Goal: Task Accomplishment & Management: Use online tool/utility

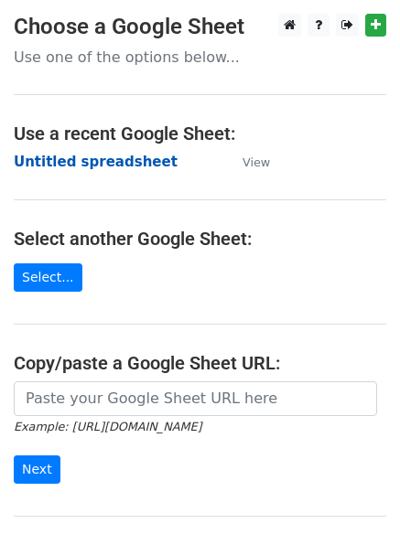
click at [70, 162] on strong "Untitled spreadsheet" at bounding box center [96, 162] width 164 height 16
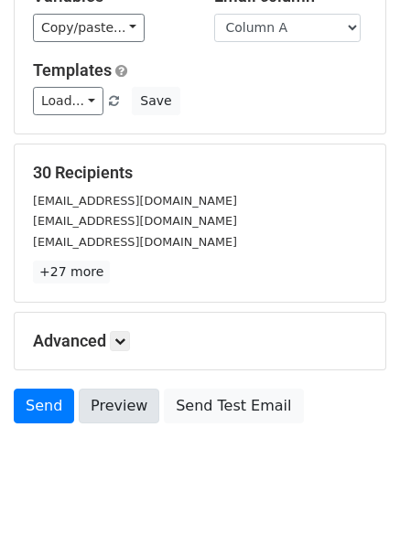
scroll to position [176, 0]
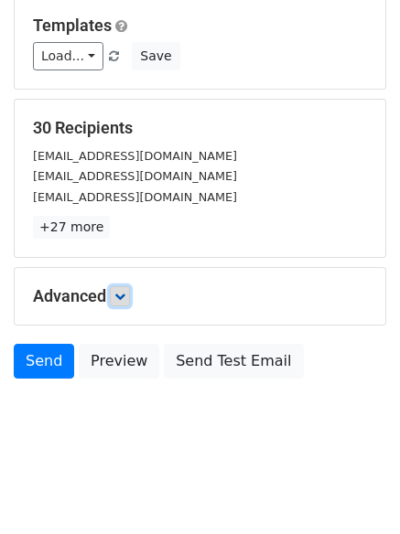
click at [125, 291] on icon at bounding box center [119, 296] width 11 height 11
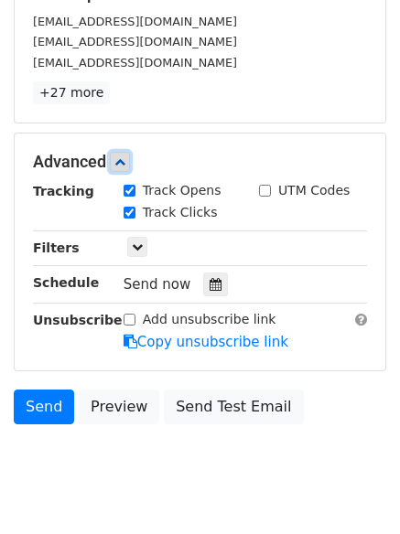
scroll to position [356, 0]
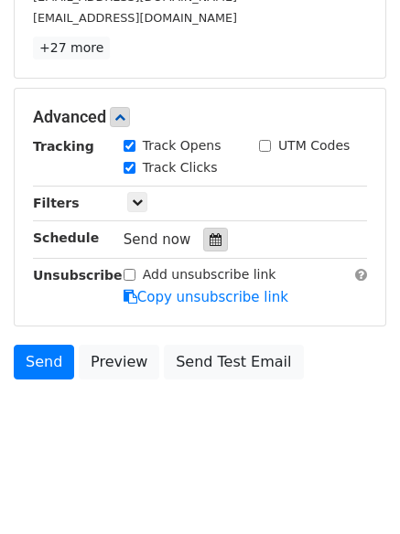
click at [209, 242] on icon at bounding box center [215, 239] width 12 height 13
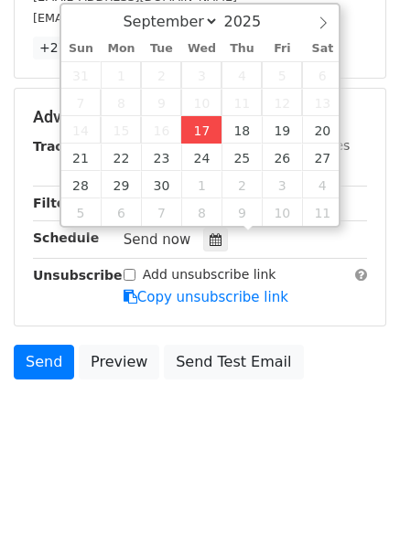
type input "2025-09-17 12:00"
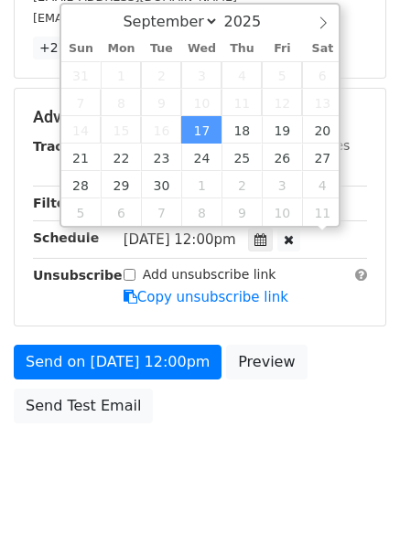
scroll to position [1, 0]
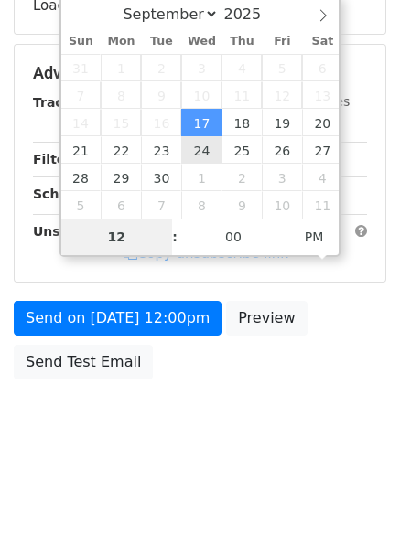
type input "4"
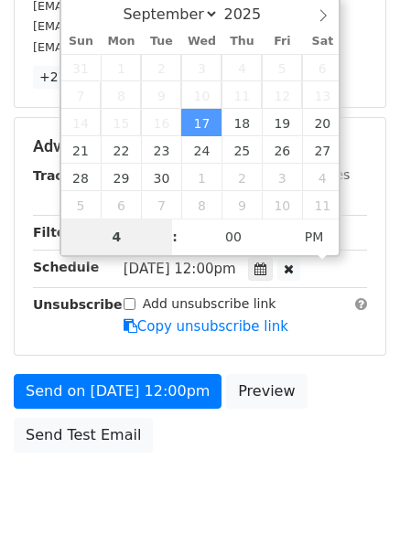
scroll to position [356, 0]
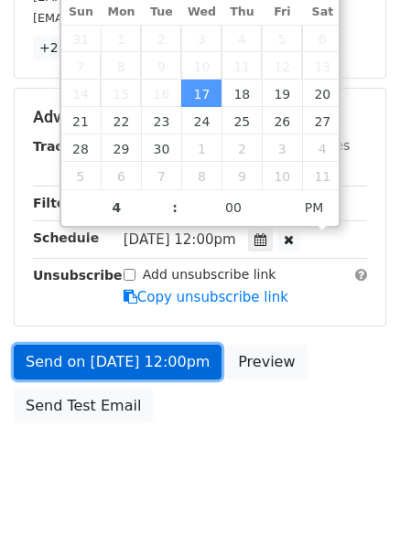
type input "2025-09-17 16:00"
click at [108, 358] on link "Send on Sep 17 at 12:00pm" at bounding box center [118, 362] width 208 height 35
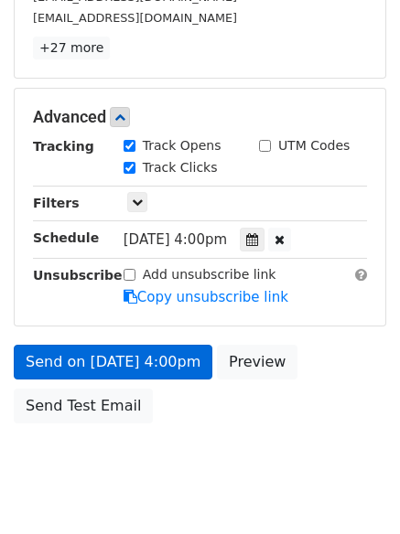
scroll to position [326, 0]
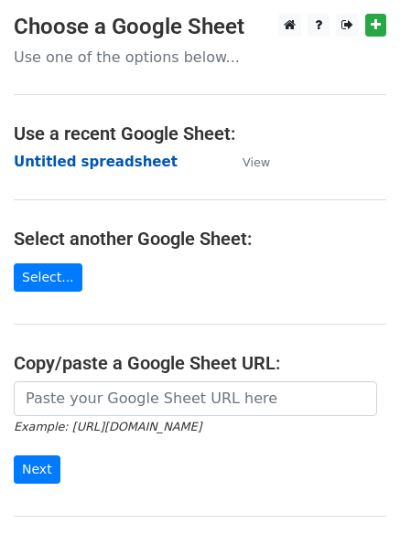
click at [60, 158] on strong "Untitled spreadsheet" at bounding box center [96, 162] width 164 height 16
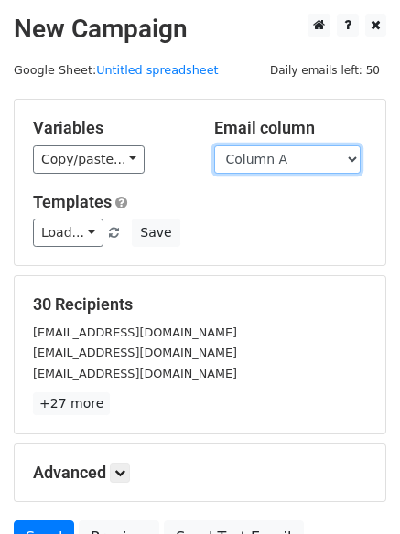
click at [285, 160] on select "Column A Column B Column C Column D Column E" at bounding box center [287, 159] width 146 height 28
select select "Column B"
click at [214, 145] on select "Column A Column B Column C Column D Column E" at bounding box center [287, 159] width 146 height 28
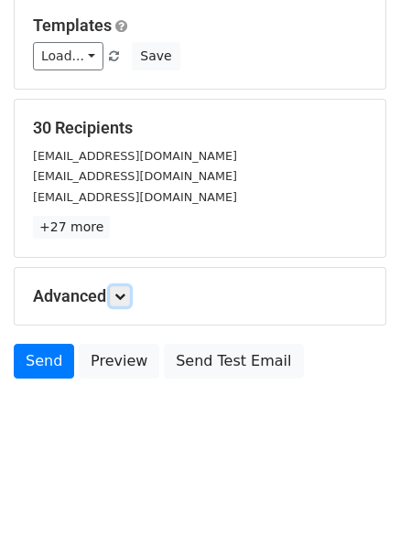
click at [122, 284] on div "Advanced Tracking Track Opens UTM Codes Track Clicks Filters Only include sprea…" at bounding box center [200, 296] width 370 height 57
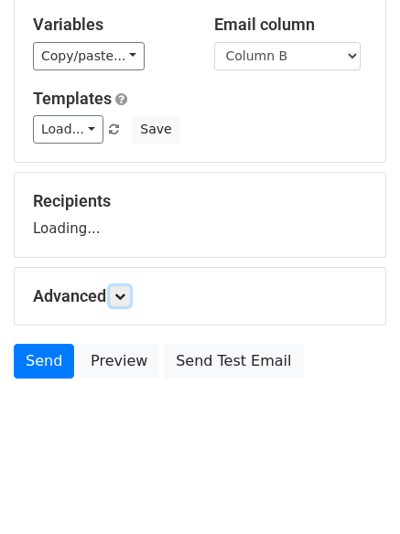
scroll to position [103, 0]
click at [144, 302] on h5 "Advanced" at bounding box center [200, 296] width 334 height 20
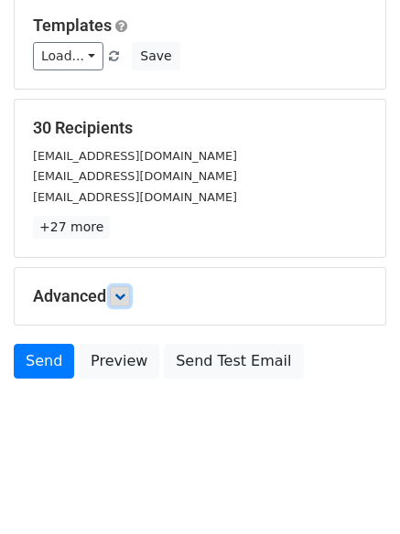
click at [130, 303] on link at bounding box center [120, 296] width 20 height 20
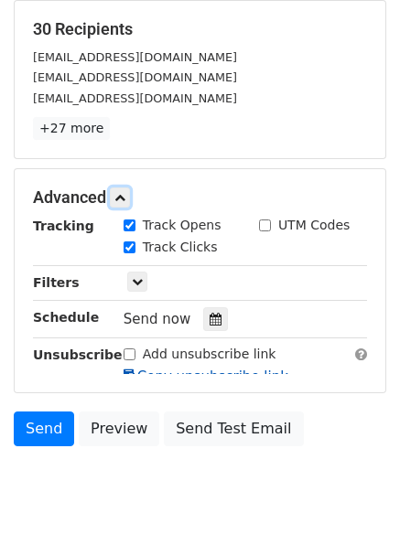
scroll to position [355, 0]
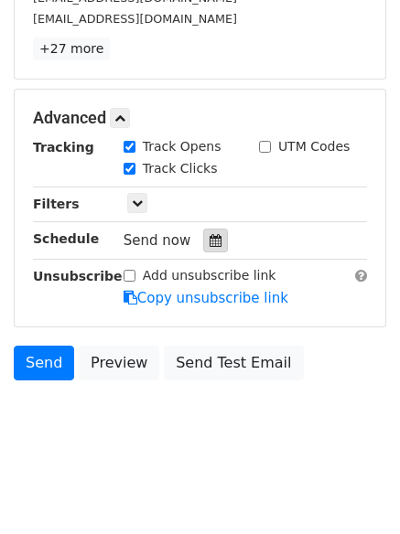
click at [208, 252] on div "Tracking Track Opens UTM Codes Track Clicks Filters Only include spreadsheet ro…" at bounding box center [200, 222] width 334 height 171
click at [209, 244] on icon at bounding box center [215, 240] width 12 height 13
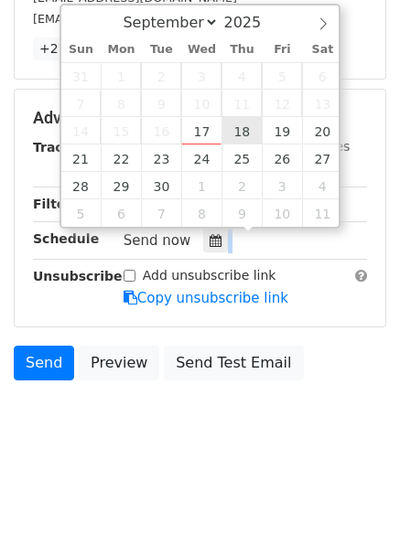
type input "2025-09-18 12:00"
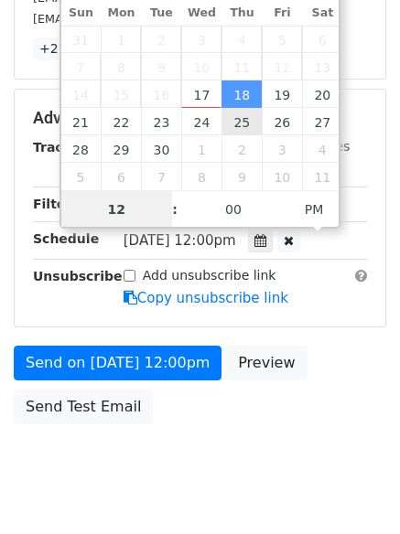
drag, startPoint x: 246, startPoint y: 123, endPoint x: 233, endPoint y: 125, distance: 13.1
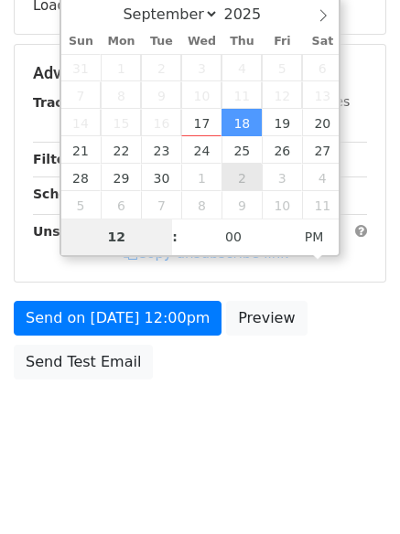
type input "5"
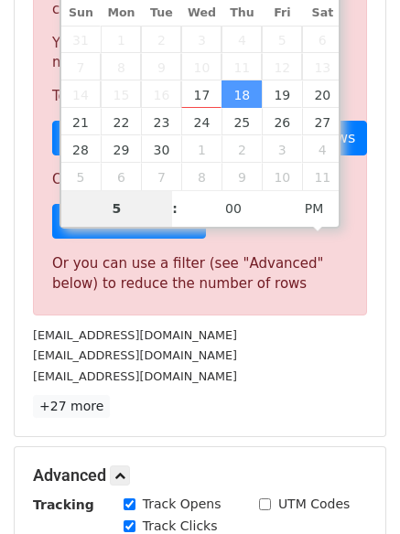
scroll to position [757, 0]
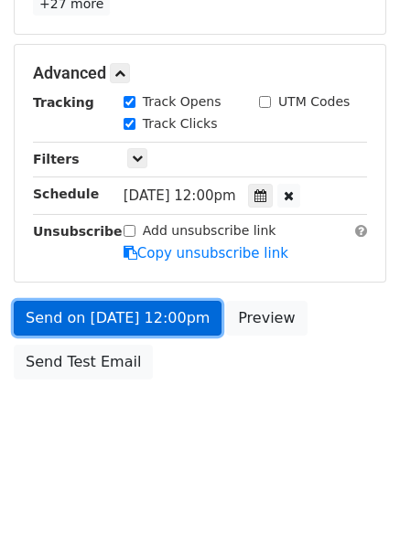
type input "2025-09-18 17:00"
click at [121, 307] on link "Send on Sep 18 at 12:00pm" at bounding box center [118, 318] width 208 height 35
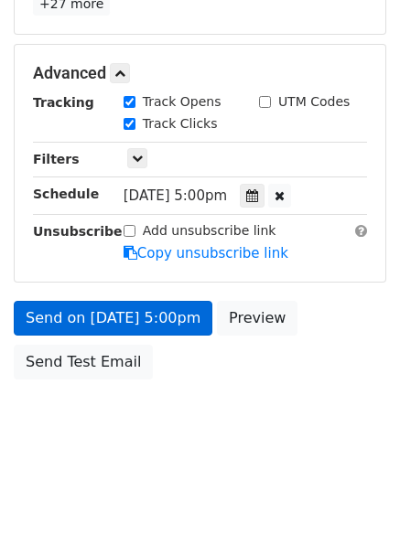
scroll to position [326, 0]
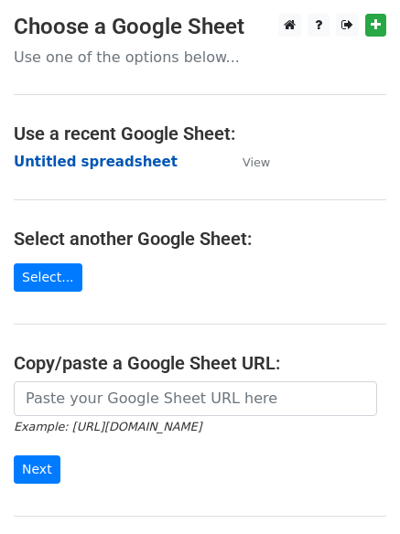
click at [71, 160] on strong "Untitled spreadsheet" at bounding box center [96, 162] width 164 height 16
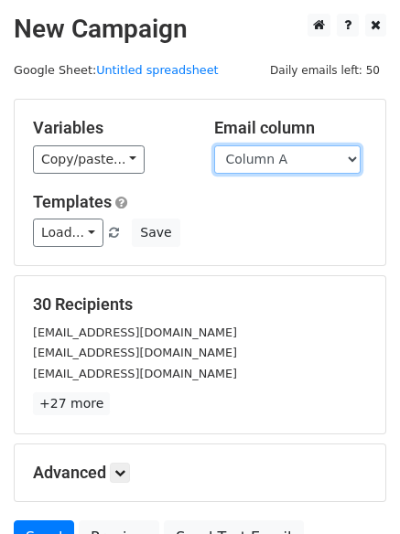
click at [289, 163] on select "Column A Column B Column C Column D Column E" at bounding box center [287, 159] width 146 height 28
select select "Column C"
click at [214, 145] on select "Column A Column B Column C Column D Column E" at bounding box center [287, 159] width 146 height 28
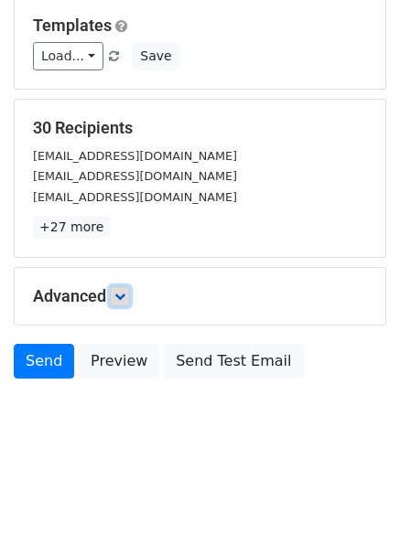
click at [125, 293] on icon at bounding box center [119, 296] width 11 height 11
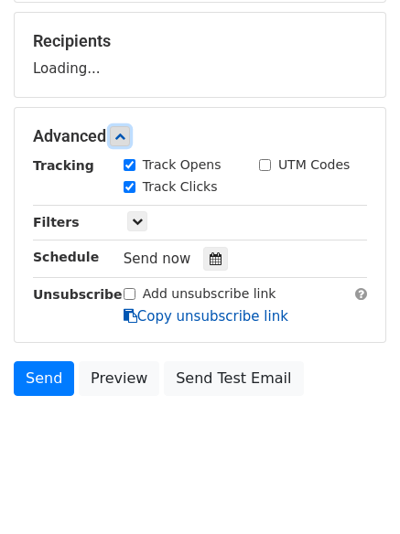
scroll to position [264, 0]
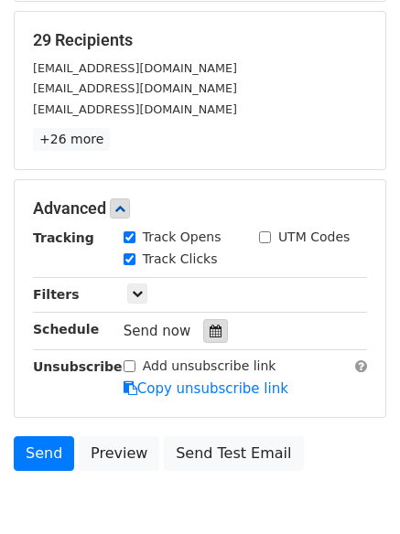
click at [209, 335] on icon at bounding box center [215, 331] width 12 height 13
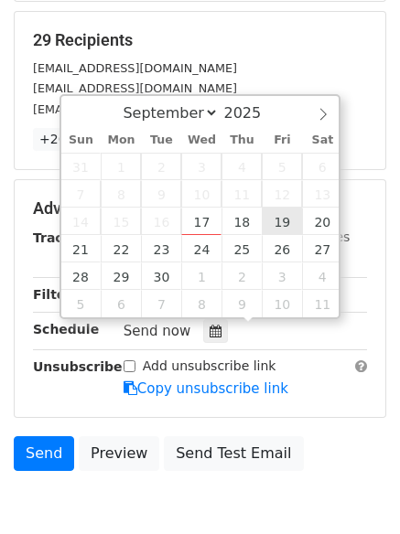
type input "2025-09-19 12:00"
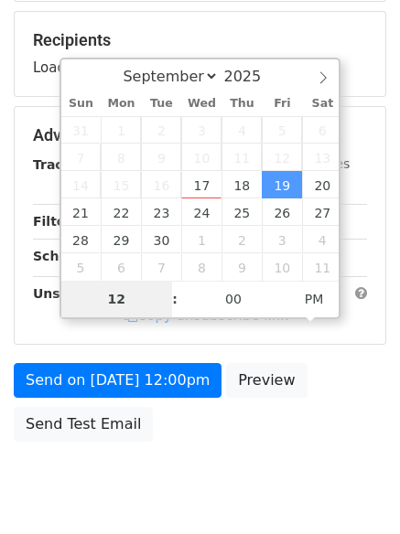
type input "6"
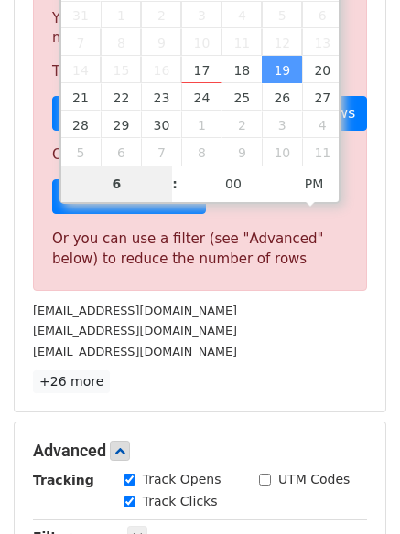
scroll to position [757, 0]
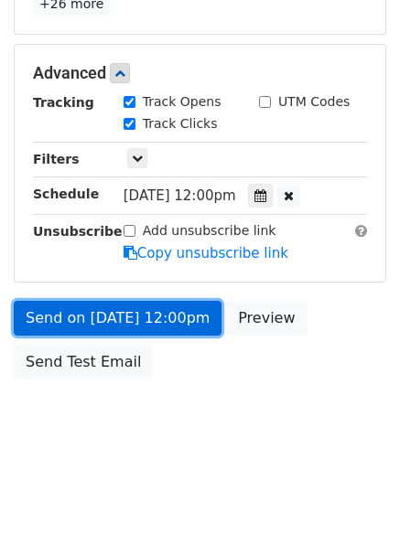
type input "2025-09-19 18:00"
click at [99, 316] on link "Send on Sep 19 at 12:00pm" at bounding box center [118, 318] width 208 height 35
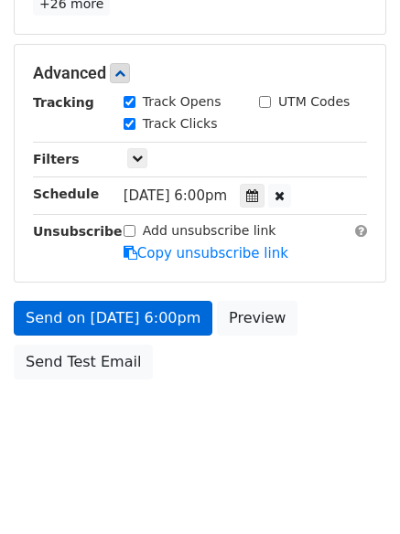
scroll to position [326, 0]
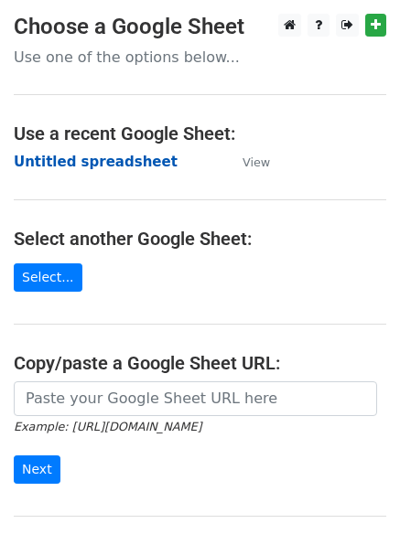
click at [27, 154] on strong "Untitled spreadsheet" at bounding box center [96, 162] width 164 height 16
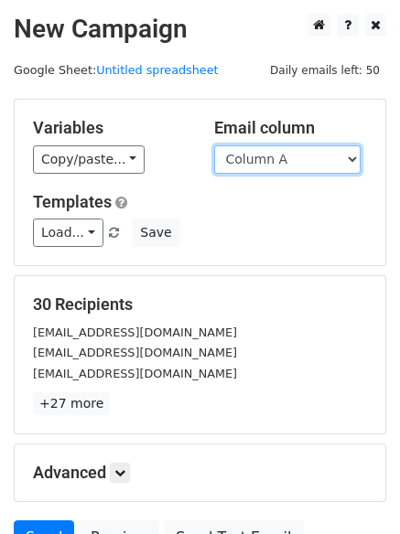
click at [310, 158] on select "Column A Column B Column C Column D Column E" at bounding box center [287, 159] width 146 height 28
select select "Column D"
click at [214, 145] on select "Column A Column B Column C Column D Column E" at bounding box center [287, 159] width 146 height 28
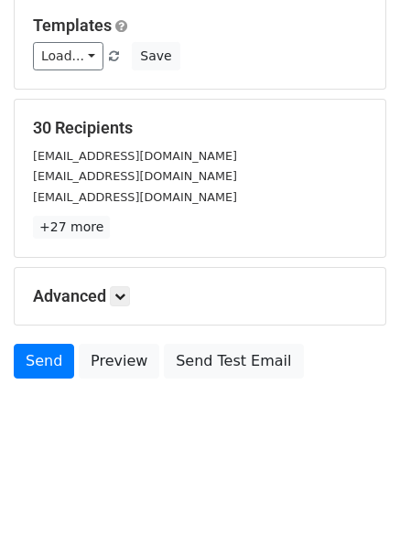
click at [133, 307] on div "Advanced Tracking Track Opens UTM Codes Track Clicks Filters Only include sprea…" at bounding box center [200, 296] width 370 height 57
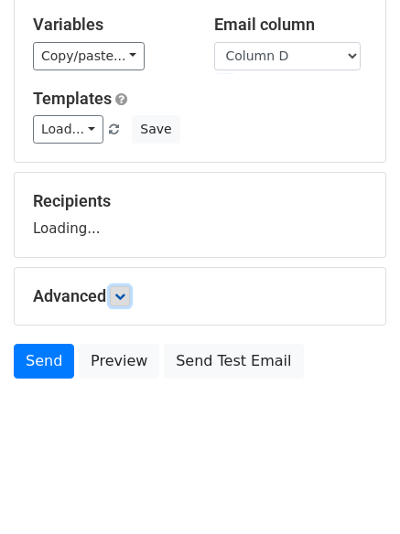
click at [130, 293] on link at bounding box center [120, 296] width 20 height 20
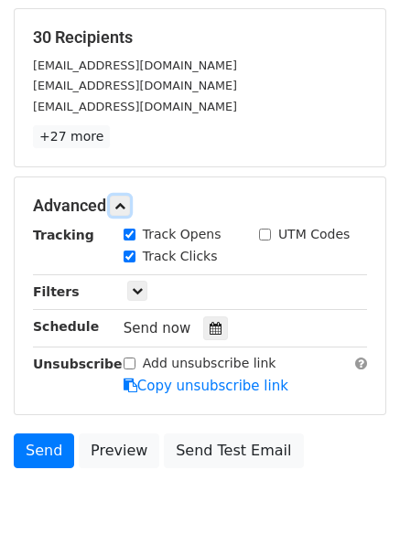
scroll to position [268, 0]
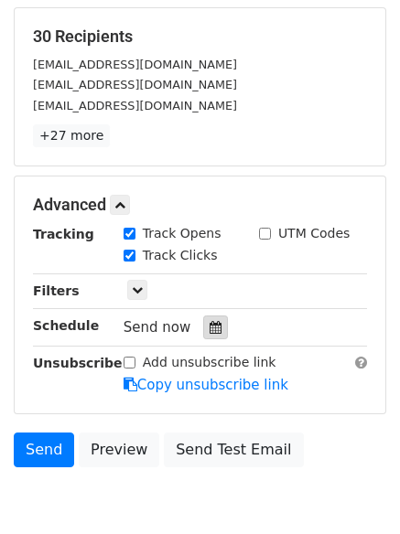
click at [211, 345] on div "Tracking Track Opens UTM Codes Track Clicks Filters Only include spreadsheet ro…" at bounding box center [200, 309] width 334 height 171
click at [215, 326] on div at bounding box center [215, 328] width 25 height 24
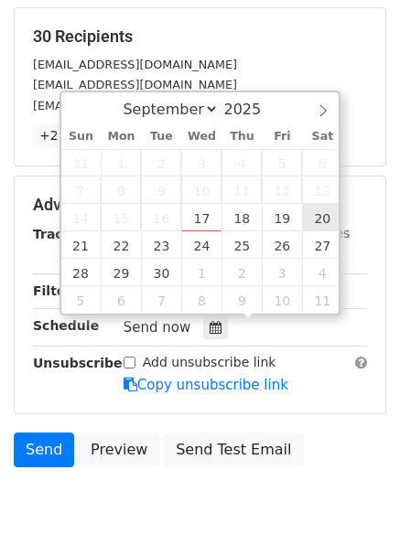
type input "[DATE] 12:00"
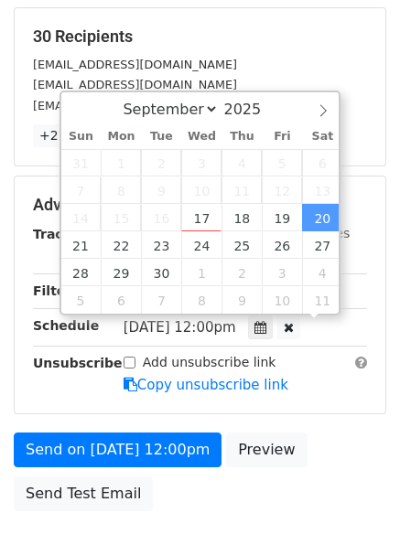
scroll to position [1, 0]
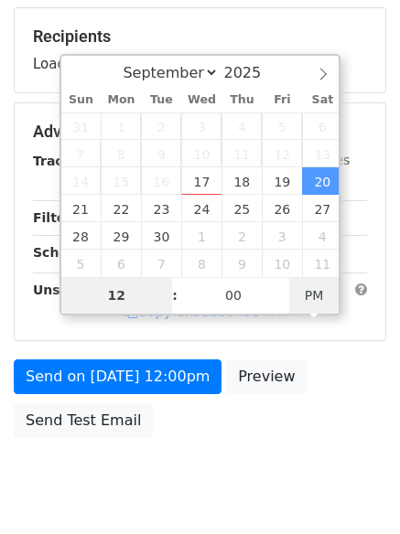
type input "7"
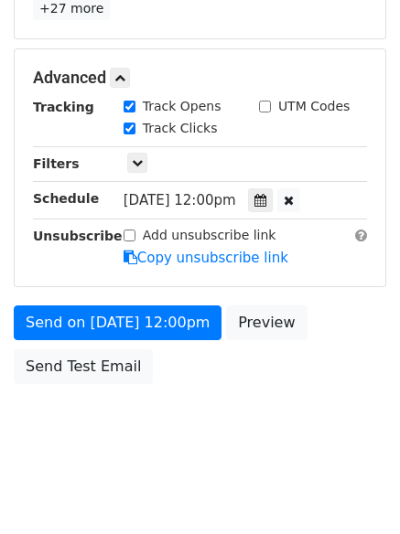
scroll to position [757, 0]
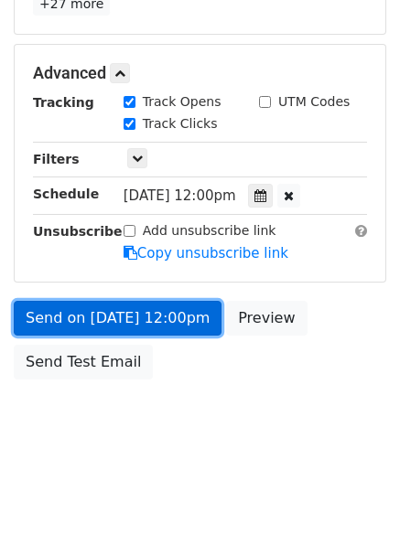
type input "2025-09-20 19:00"
click at [102, 317] on link "Send on Sep 20 at 12:00pm" at bounding box center [118, 318] width 208 height 35
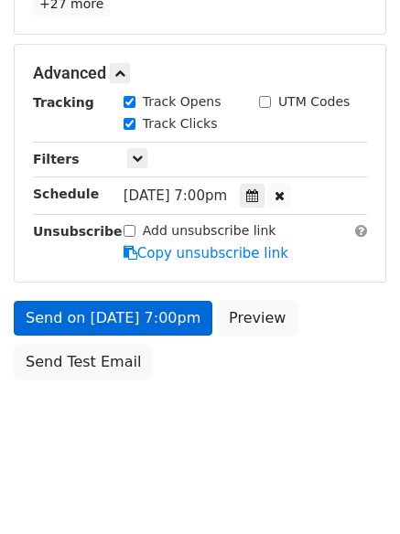
scroll to position [326, 0]
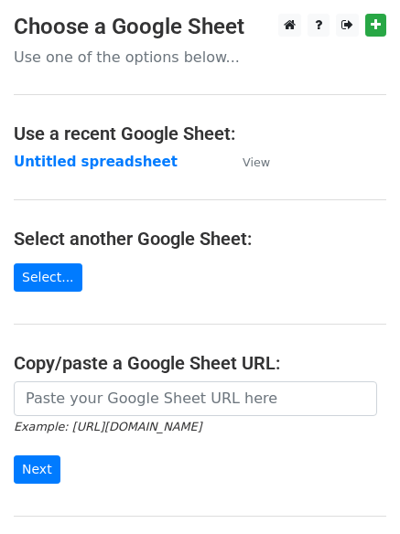
click at [59, 145] on main "Choose a Google Sheet Use one of the options below... Use a recent Google Sheet…" at bounding box center [200, 298] width 400 height 568
click at [48, 170] on strong "Untitled spreadsheet" at bounding box center [96, 162] width 164 height 16
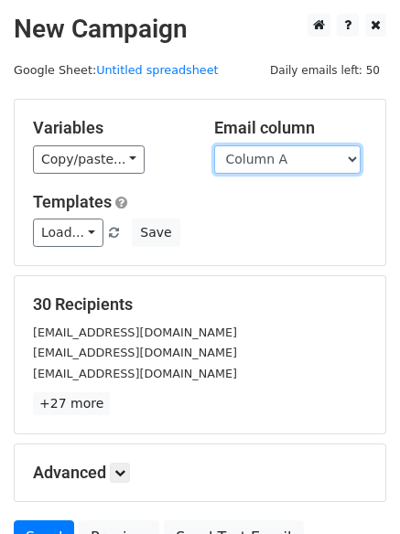
click at [272, 164] on select "Column A Column B Column C Column D Column E" at bounding box center [287, 159] width 146 height 28
select select "Column E"
click at [214, 145] on select "Column A Column B Column C Column D Column E" at bounding box center [287, 159] width 146 height 28
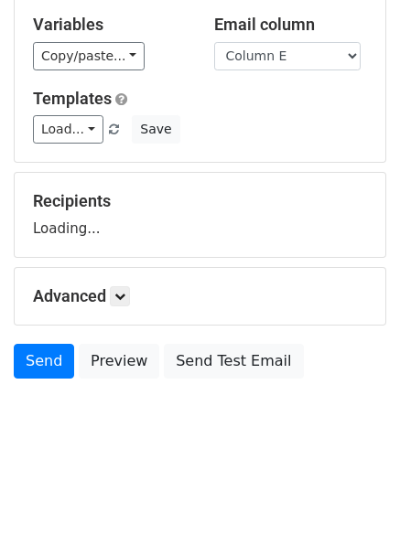
click at [107, 293] on h5 "Advanced" at bounding box center [200, 296] width 334 height 20
click at [130, 291] on link at bounding box center [120, 296] width 20 height 20
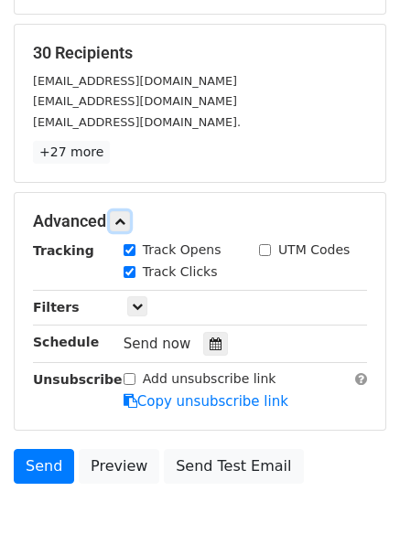
scroll to position [351, 0]
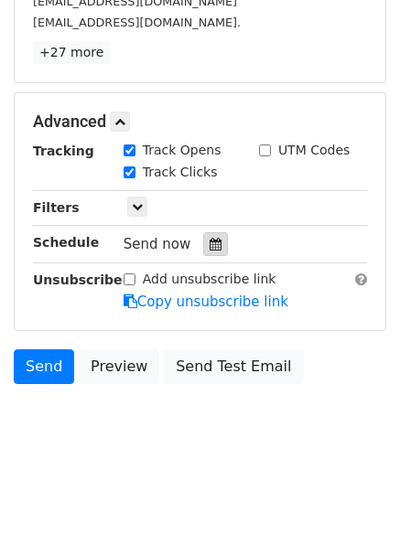
click at [212, 251] on div at bounding box center [215, 244] width 25 height 24
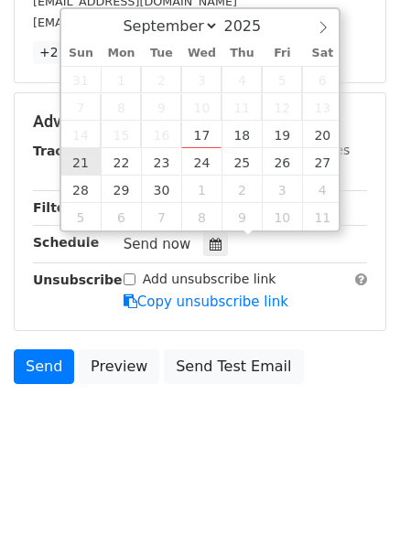
type input "[DATE] 12:00"
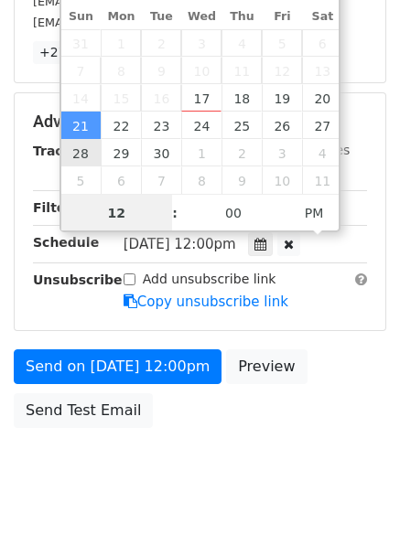
scroll to position [1, 0]
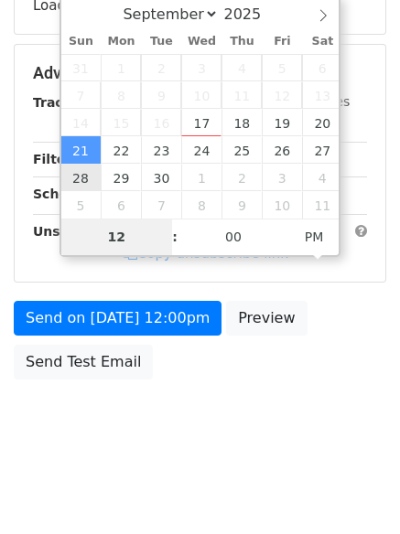
type input "8"
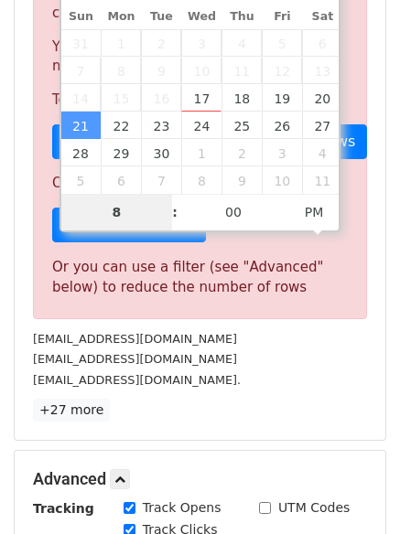
scroll to position [757, 0]
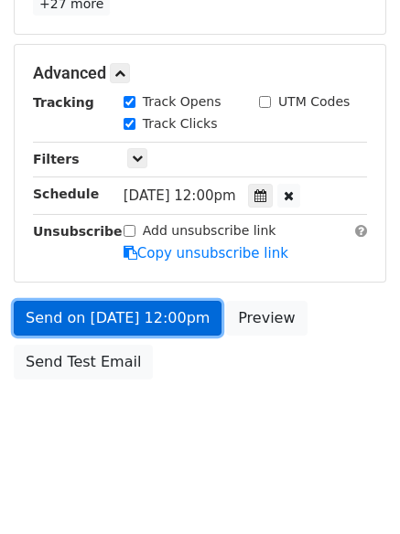
type input "[DATE] 20:00"
click at [123, 302] on link "Send on [DATE] 12:00pm" at bounding box center [118, 318] width 208 height 35
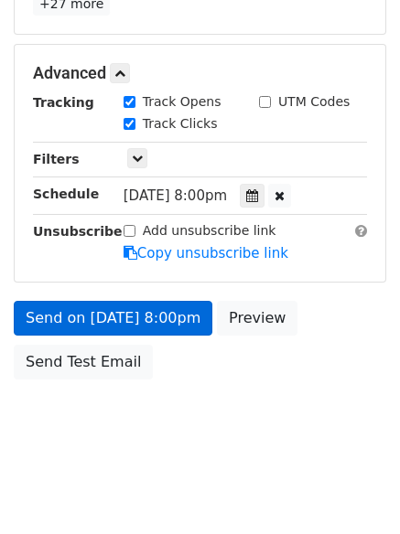
scroll to position [326, 0]
